Goal: Task Accomplishment & Management: Use online tool/utility

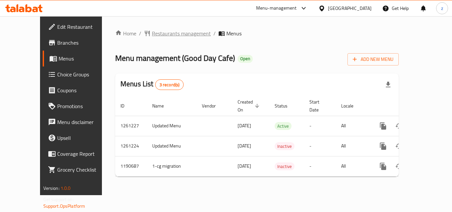
click at [152, 34] on span "Restaurants management" at bounding box center [181, 33] width 59 height 8
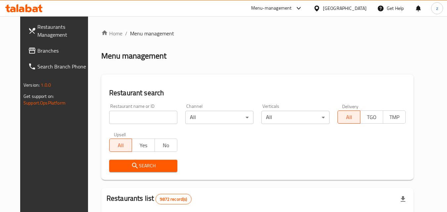
click at [37, 53] on span "Branches" at bounding box center [63, 51] width 52 height 8
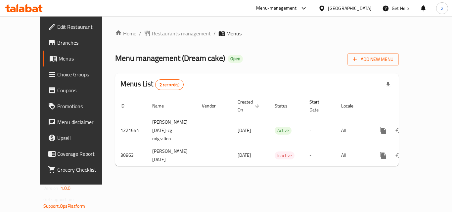
click at [57, 78] on span "Choice Groups" at bounding box center [83, 74] width 53 height 8
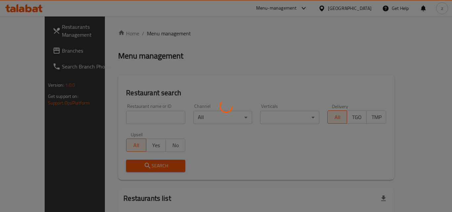
click at [24, 42] on div at bounding box center [226, 106] width 452 height 212
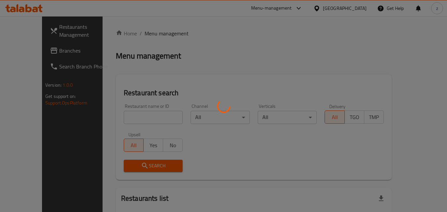
click at [27, 50] on div at bounding box center [223, 106] width 447 height 212
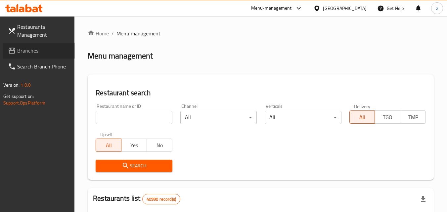
drag, startPoint x: 29, startPoint y: 52, endPoint x: 0, endPoint y: 54, distance: 29.2
click at [28, 52] on span "Branches" at bounding box center [43, 51] width 52 height 8
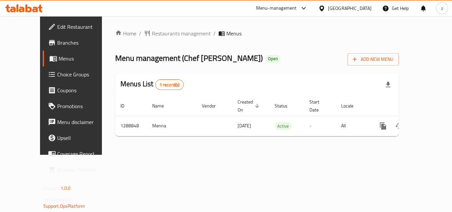
click at [57, 77] on span "Choice Groups" at bounding box center [83, 74] width 53 height 8
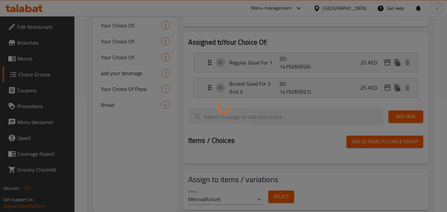
scroll to position [133, 0]
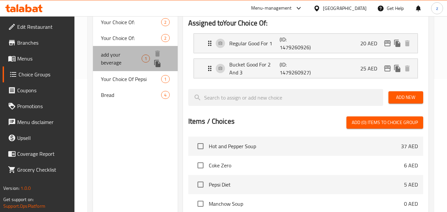
click at [118, 56] on span "add your beverage" at bounding box center [121, 59] width 41 height 16
type input "add your beverage"
type input "أضف مشروبك"
type input "0"
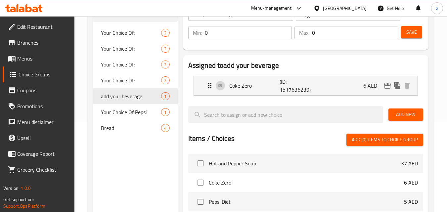
scroll to position [67, 0]
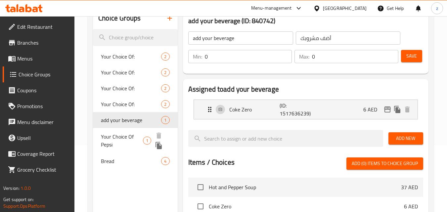
click at [115, 135] on span "Your Choice Of Pepsi" at bounding box center [122, 141] width 42 height 16
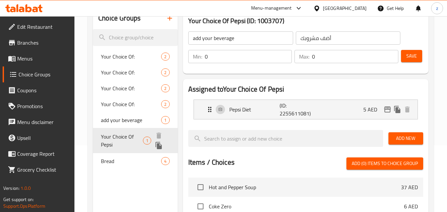
type input "Your Choice Of Pepsi"
type input "اختيارك من بيبسي"
type input "1"
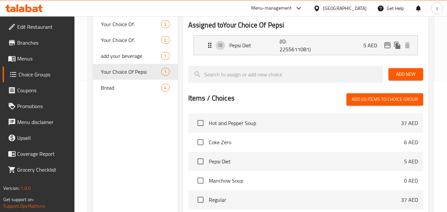
scroll to position [100, 0]
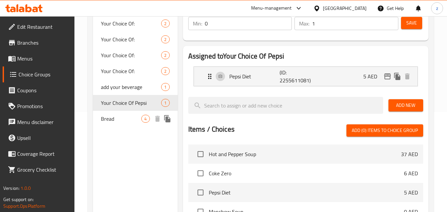
click at [109, 117] on span "Bread" at bounding box center [121, 119] width 40 height 8
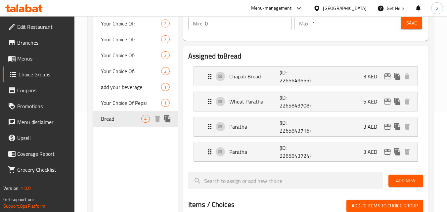
type input "Bread"
type input "خُبز"
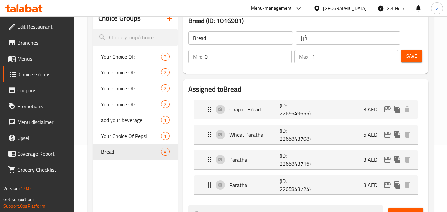
scroll to position [66, 0]
